Goal: Communication & Community: Answer question/provide support

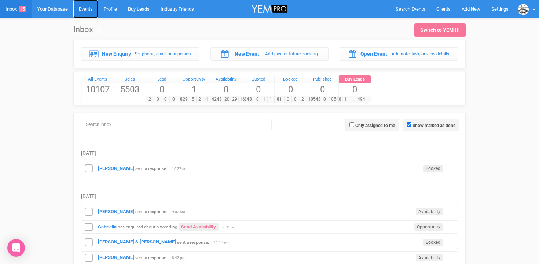
click at [86, 10] on link "Events" at bounding box center [85, 9] width 25 height 18
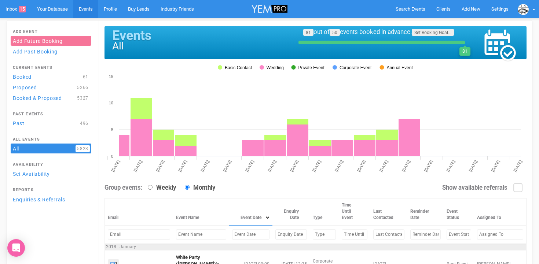
click at [232, 231] on input "text" at bounding box center [250, 235] width 37 height 11
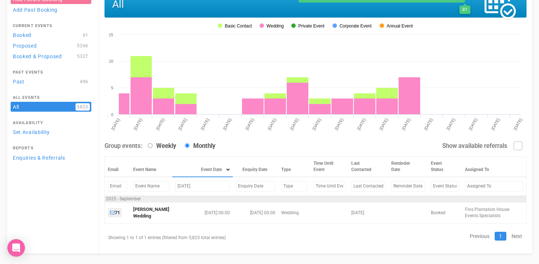
scroll to position [42, 0]
drag, startPoint x: 199, startPoint y: 187, endPoint x: 169, endPoint y: 186, distance: 30.1
click at [172, 187] on td "[DATE]" at bounding box center [202, 186] width 61 height 19
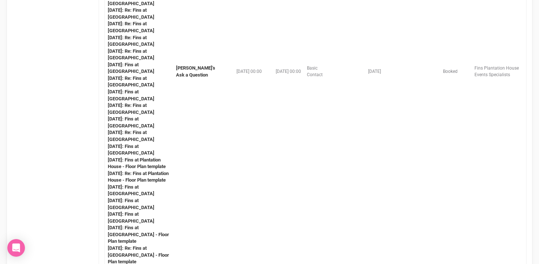
scroll to position [611, 0]
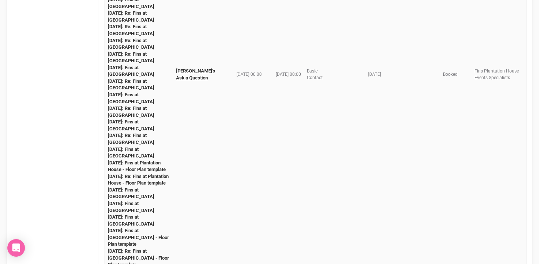
type input "[DATE]"
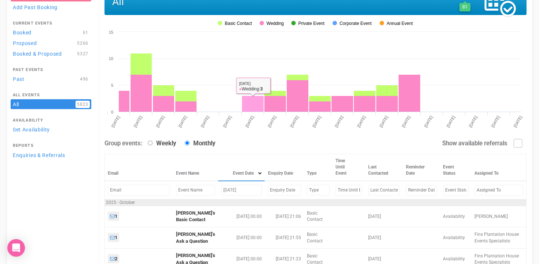
scroll to position [2, 0]
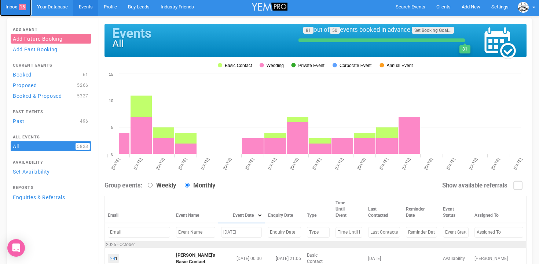
click at [13, 11] on link "Inbox 15" at bounding box center [16, 7] width 32 height 18
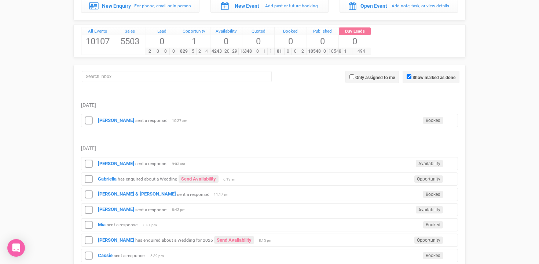
scroll to position [67, 0]
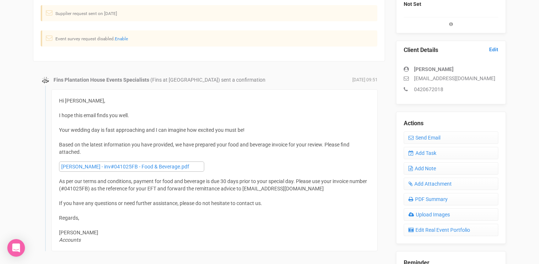
scroll to position [135, 0]
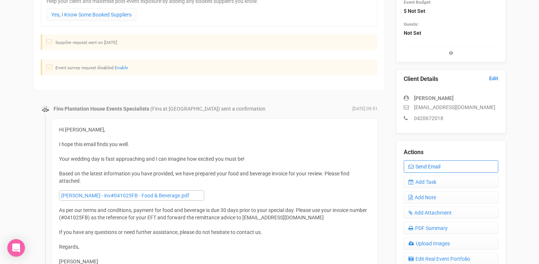
click at [428, 170] on link "Send Email" at bounding box center [451, 167] width 95 height 12
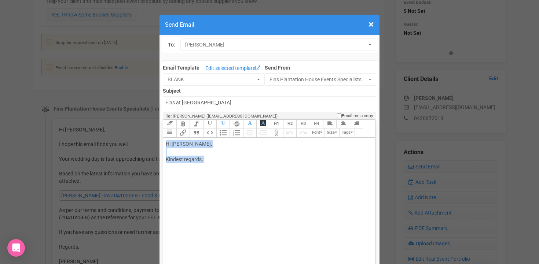
drag, startPoint x: 166, startPoint y: 144, endPoint x: 235, endPoint y: 172, distance: 73.7
click at [236, 172] on div "Hi Edwina McCarthy, Kindest regards," at bounding box center [268, 159] width 204 height 39
paste trix-editor ",<br><br></div><div>Thank you for your payment.<br><br></div><div>I am happy to…"
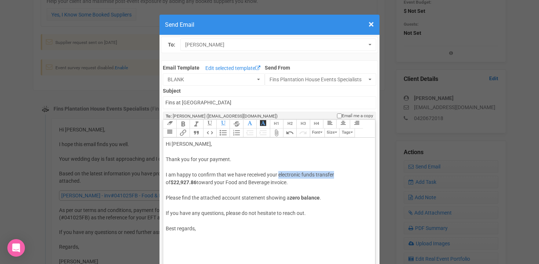
drag, startPoint x: 278, startPoint y: 175, endPoint x: 334, endPoint y: 172, distance: 55.5
click at [334, 172] on div "I am happy to confirm that we have received your electronic funds transfer of $…" at bounding box center [268, 182] width 204 height 23
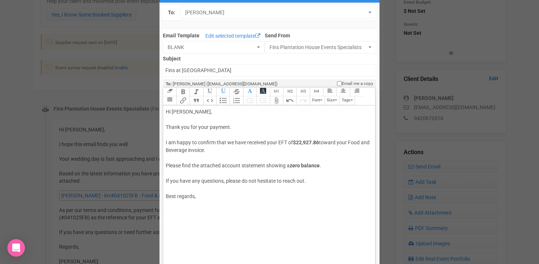
scroll to position [36, 0]
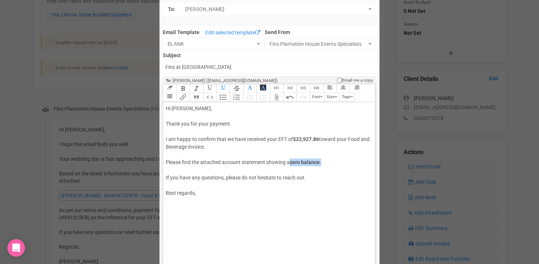
drag, startPoint x: 322, startPoint y: 164, endPoint x: 292, endPoint y: 164, distance: 30.8
click at [292, 164] on div "Please find the attached account statement showing a zero balance ." at bounding box center [268, 166] width 204 height 15
drag, startPoint x: 294, startPoint y: 139, endPoint x: 366, endPoint y: 139, distance: 71.1
click at [366, 139] on div "I am happy to confirm that we have received your EFT of $22,927.86 toward your …" at bounding box center [268, 147] width 204 height 23
click at [170, 167] on div "Please find the attached account statement showing a zero balance." at bounding box center [268, 166] width 204 height 15
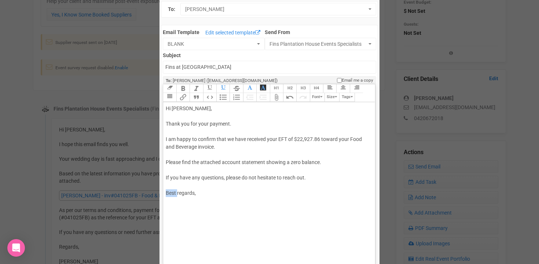
drag, startPoint x: 178, startPoint y: 193, endPoint x: 155, endPoint y: 192, distance: 22.7
click at [155, 193] on div "× Close Send Email To: Edwina McCarthy Edwina McCarthy Edwina McCarthy Email Te…" at bounding box center [269, 264] width 539 height 579
type trix-editor "<div>Hi Edwina,<br><br></div><div>Thank you for your payment.<br><br></div><div…"
click at [178, 236] on trix-editor "Hi Edwina, Thank you for your payment. I am happy to confirm that we have recei…" at bounding box center [269, 181] width 212 height 159
click at [164, 108] on trix-editor "Hi Edwina, Thank you for your payment. I am happy to confirm that we have recei…" at bounding box center [269, 181] width 212 height 159
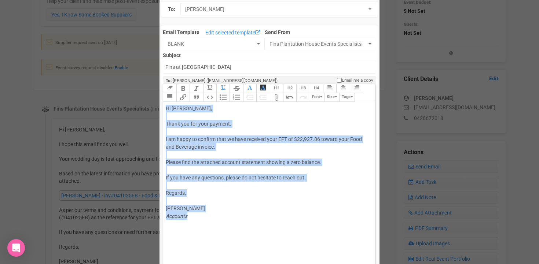
drag, startPoint x: 164, startPoint y: 108, endPoint x: 216, endPoint y: 234, distance: 136.8
click at [218, 236] on trix-editor "Hi Edwina, Thank you for your payment. I am happy to confirm that we have recei…" at bounding box center [269, 181] width 212 height 159
copy trix-editor "Hi Edwina, Thank you for your payment. I am happy to confirm that we have recei…"
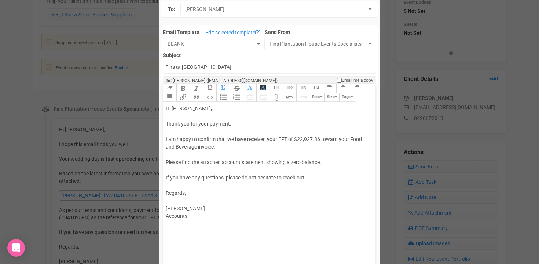
click at [173, 171] on div "Hi Edwina, Thank you for your payment. I am happy to confirm that we have recei…" at bounding box center [268, 163] width 204 height 116
click at [278, 98] on button "Attach Files" at bounding box center [276, 97] width 13 height 9
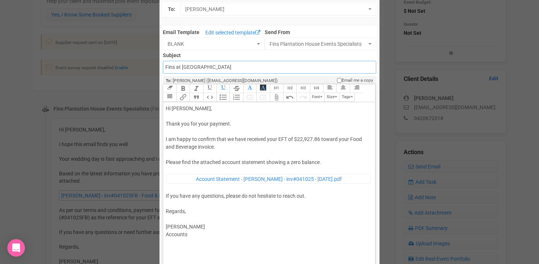
click at [165, 68] on input "Fins at plantation house" at bounding box center [269, 67] width 213 height 13
type input "Accounts Fins at plantation house"
type trix-editor "<div>Hi Edwina,<br><br>Thank you for your payment.<br><br>I am happy to confirm…"
click at [188, 69] on input "Accounts Fins at plantation house" at bounding box center [269, 67] width 213 height 13
click at [251, 68] on input "Accounts - Fins at plantation house" at bounding box center [269, 67] width 213 height 13
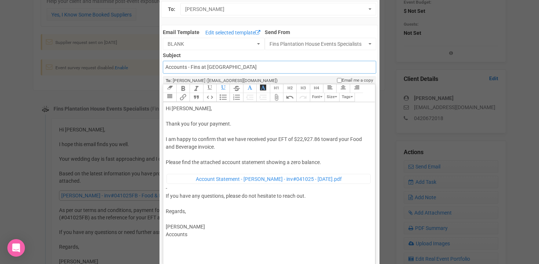
type input "Accounts - Fins at Plantation House - Thank you for your payment"
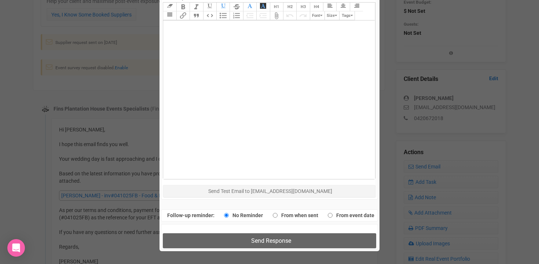
scroll to position [359, 0]
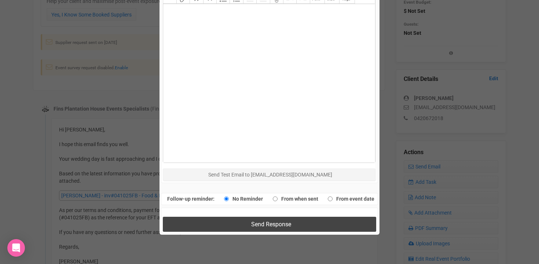
click at [243, 227] on button "Send Response" at bounding box center [269, 224] width 213 height 15
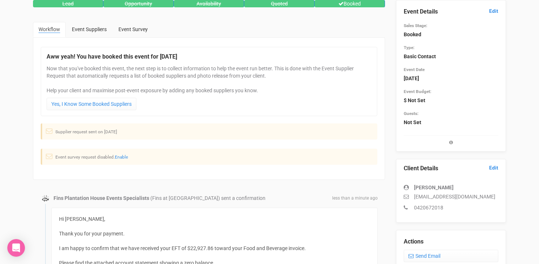
scroll to position [0, 0]
